Goal: Task Accomplishment & Management: Use online tool/utility

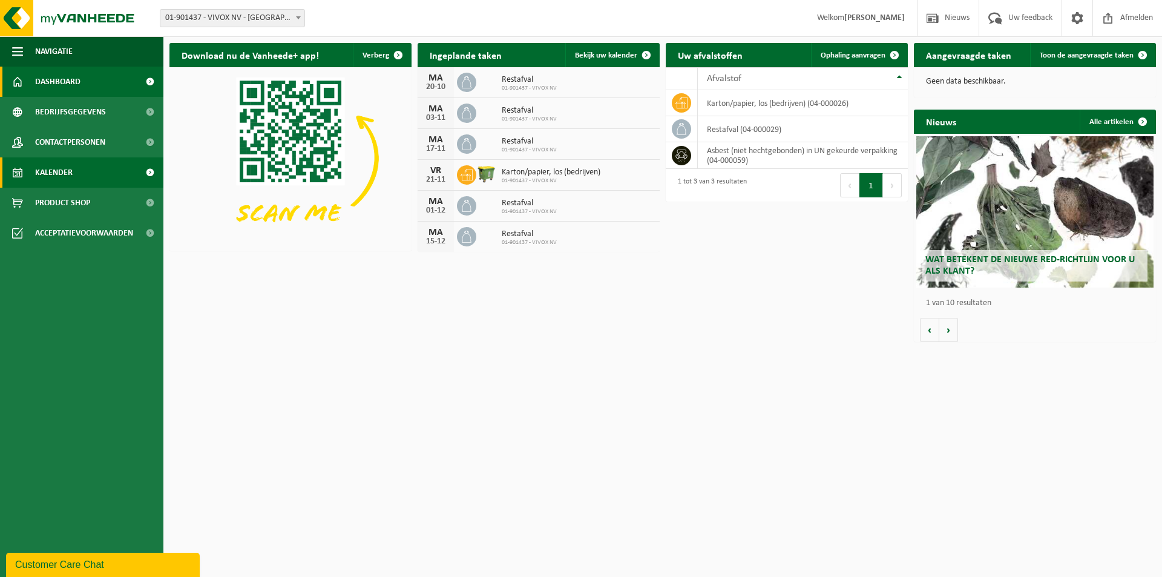
click at [54, 169] on span "Kalender" at bounding box center [54, 172] width 38 height 30
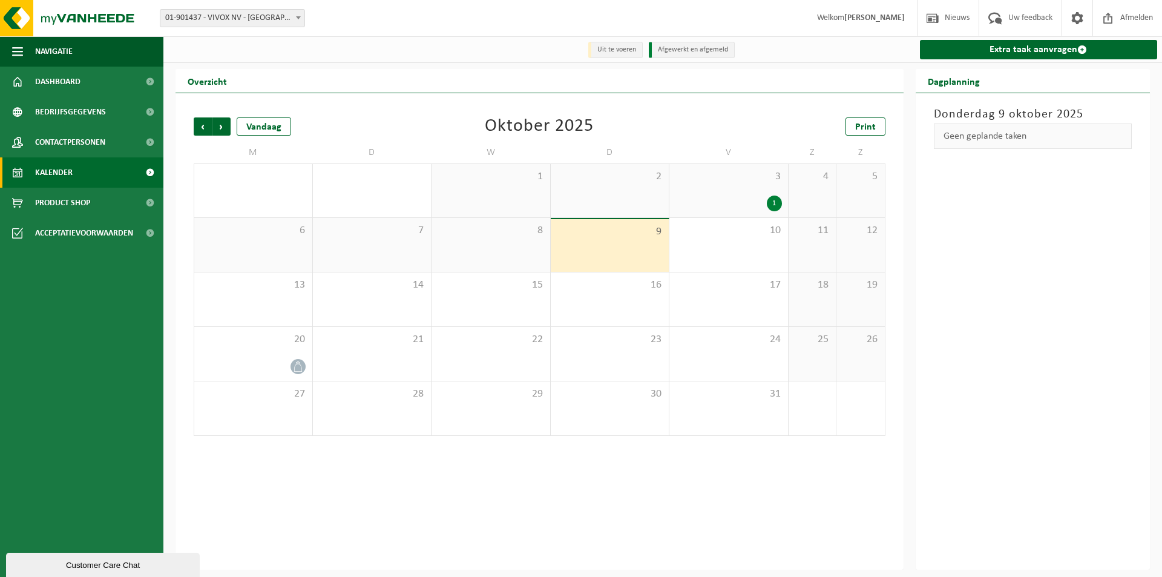
click at [280, 260] on div "6" at bounding box center [253, 245] width 118 height 54
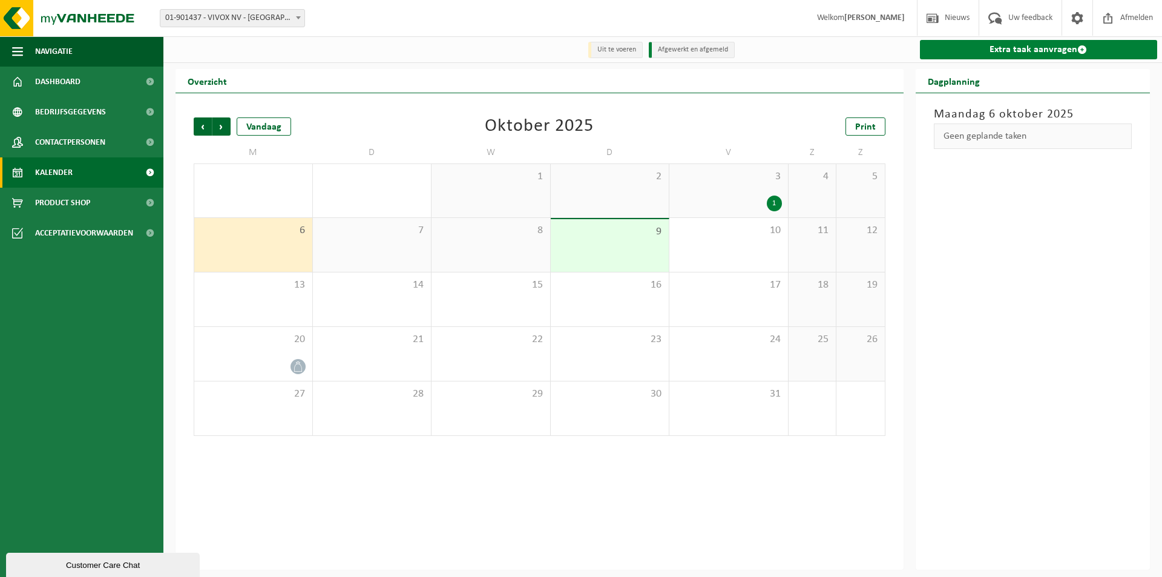
click at [1080, 51] on span at bounding box center [1082, 50] width 10 height 10
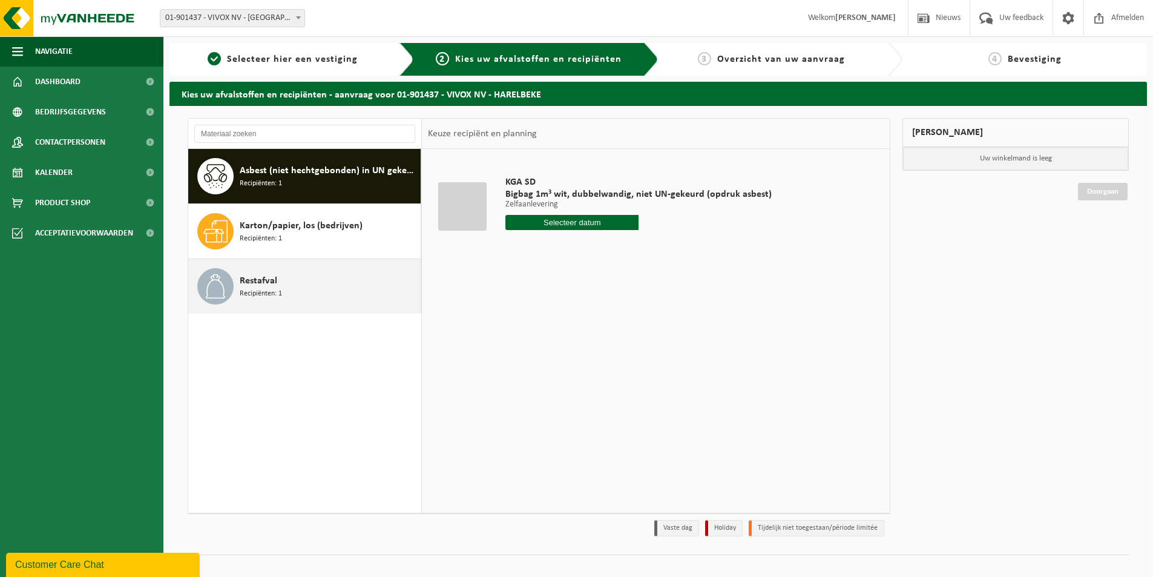
click at [293, 286] on div "Restafval Recipiënten: 1" at bounding box center [329, 286] width 178 height 36
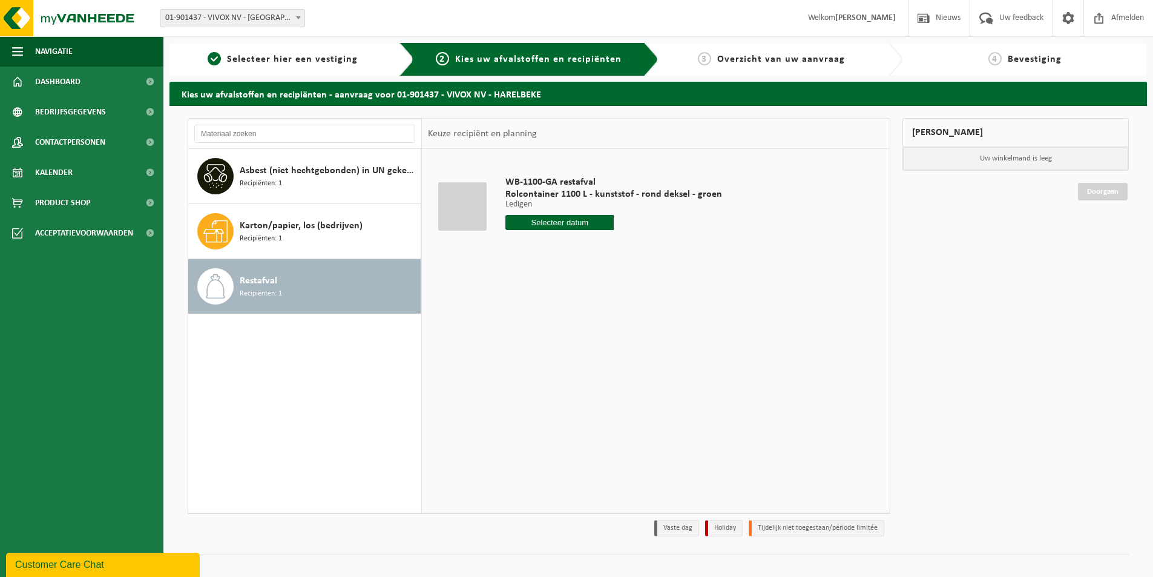
click at [585, 219] on input "text" at bounding box center [559, 222] width 108 height 15
click at [516, 329] on div "13" at bounding box center [516, 329] width 21 height 19
type input "Van 2025-10-13"
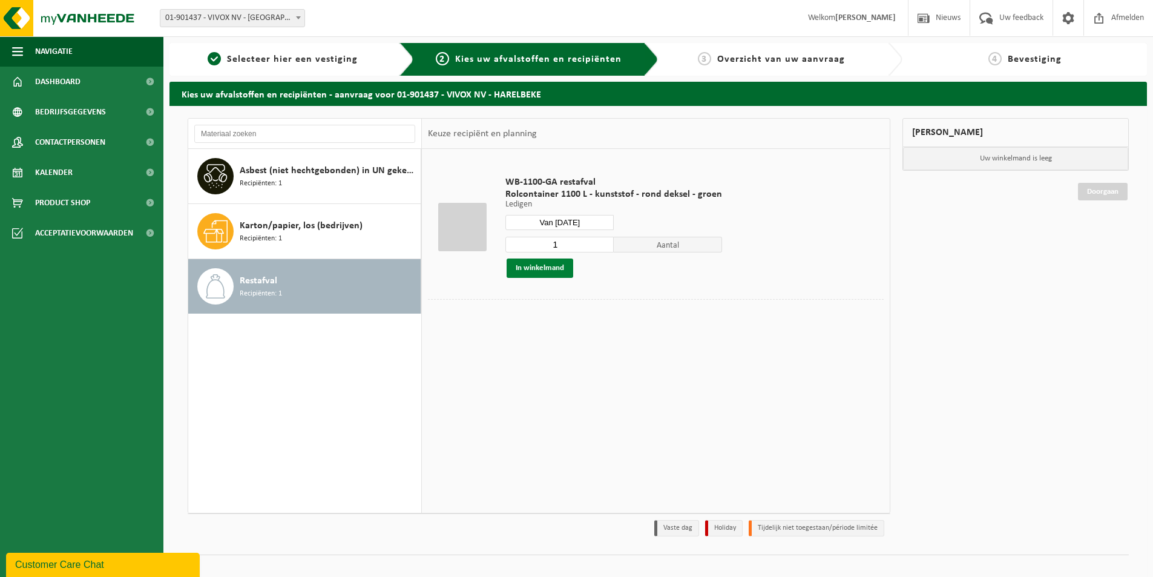
click at [539, 272] on button "In winkelmand" at bounding box center [540, 267] width 67 height 19
